Goal: Task Accomplishment & Management: Manage account settings

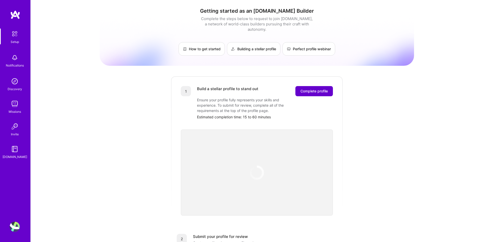
click at [306, 88] on span "Complete profile" at bounding box center [313, 90] width 27 height 5
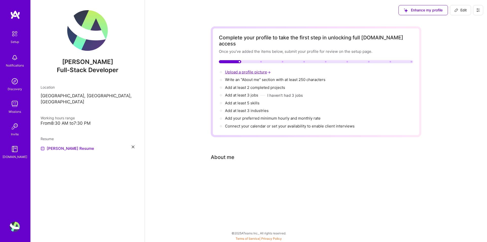
click at [247, 69] on span "Upload a profile picture →" at bounding box center [248, 71] width 47 height 5
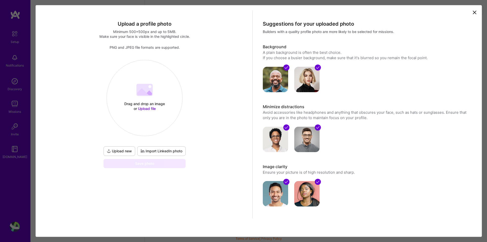
click at [129, 151] on span "Upload new" at bounding box center [119, 150] width 25 height 5
click at [471, 12] on icon at bounding box center [474, 12] width 6 height 6
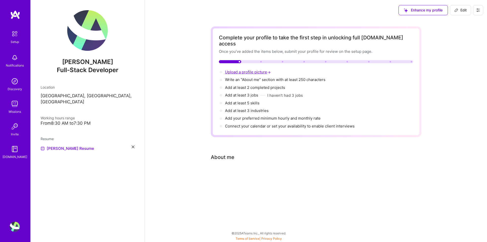
click at [251, 69] on span "Upload a profile picture →" at bounding box center [248, 71] width 47 height 5
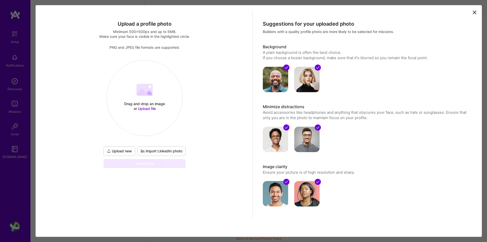
click at [473, 13] on icon at bounding box center [474, 12] width 3 height 3
